Goal: Task Accomplishment & Management: Manage account settings

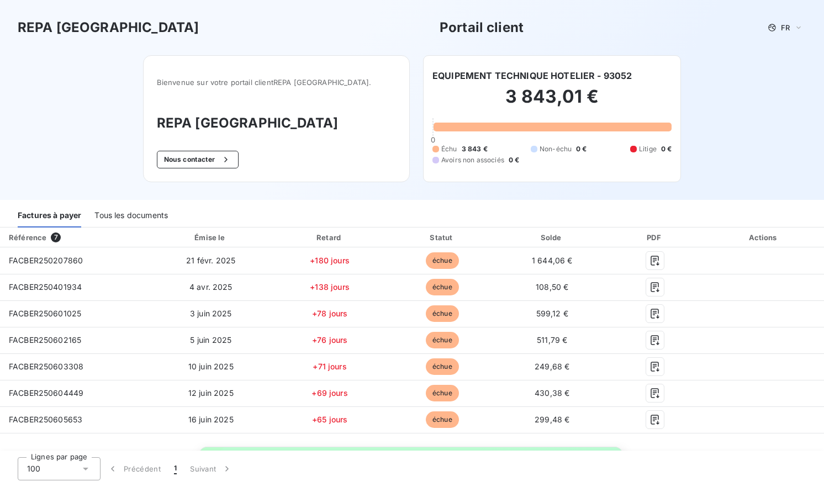
click at [135, 222] on div "Tous les documents" at bounding box center [130, 215] width 73 height 23
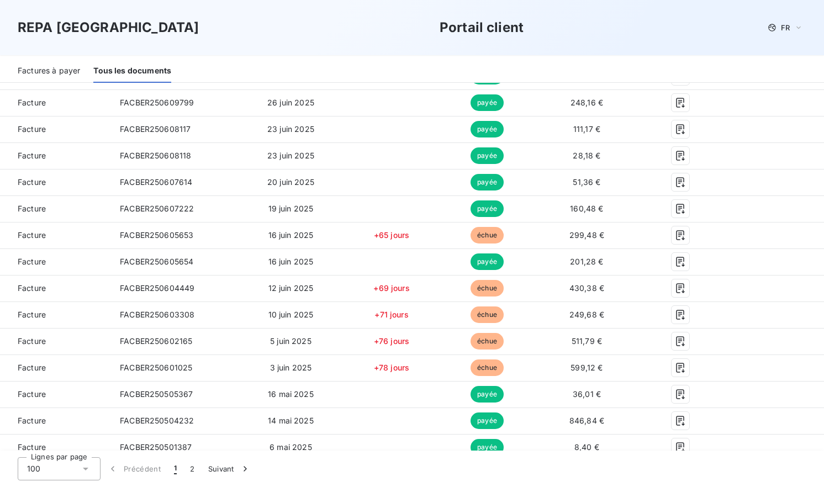
scroll to position [614, 0]
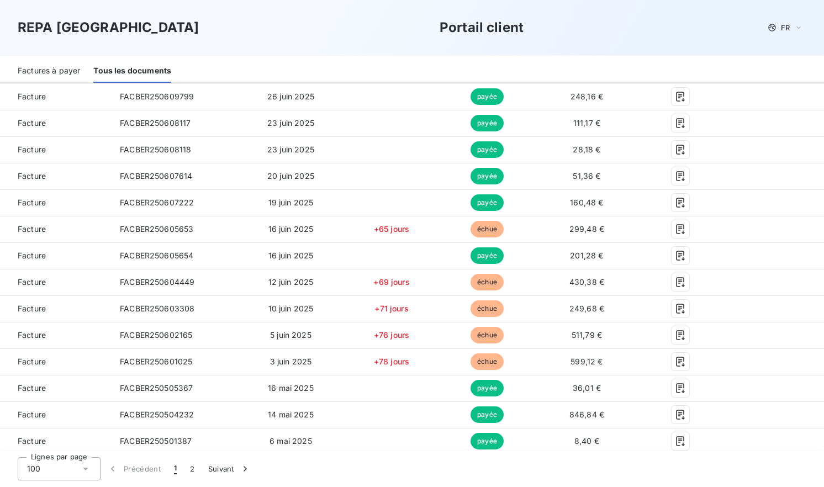
click at [174, 469] on span "1" at bounding box center [175, 468] width 3 height 11
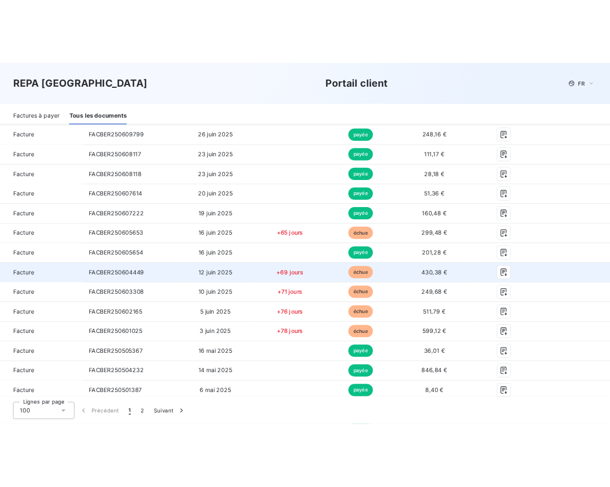
scroll to position [0, 0]
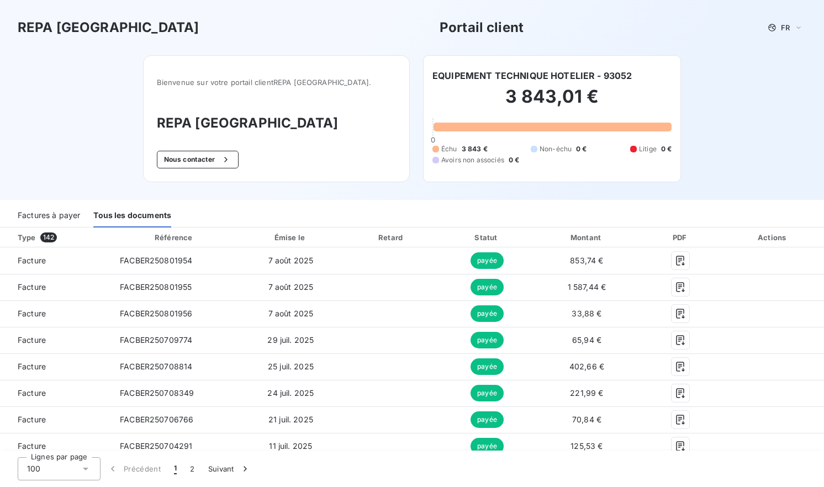
click at [39, 216] on div "Factures à payer" at bounding box center [49, 215] width 62 height 23
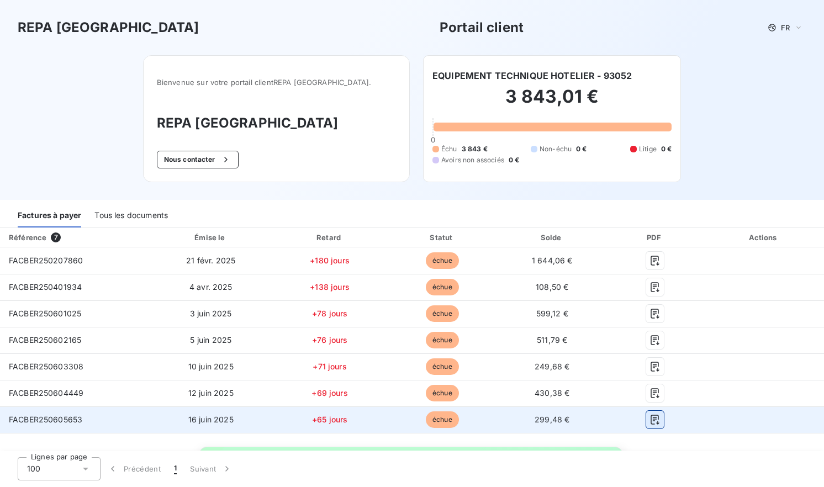
click at [650, 417] on icon "button" at bounding box center [654, 419] width 11 height 11
